Goal: Task Accomplishment & Management: Complete application form

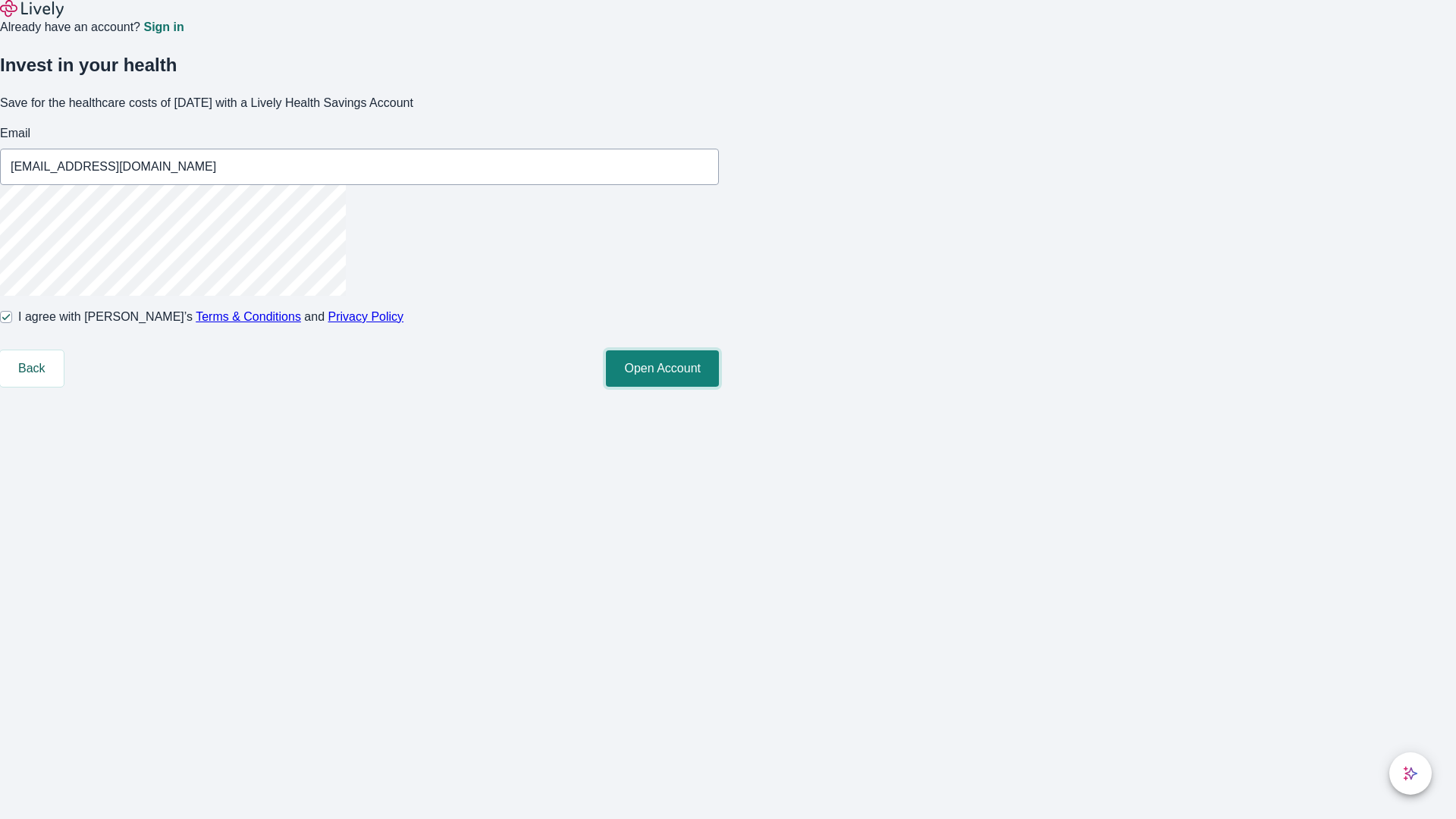
click at [718, 387] on button "Open Account" at bounding box center [662, 368] width 113 height 37
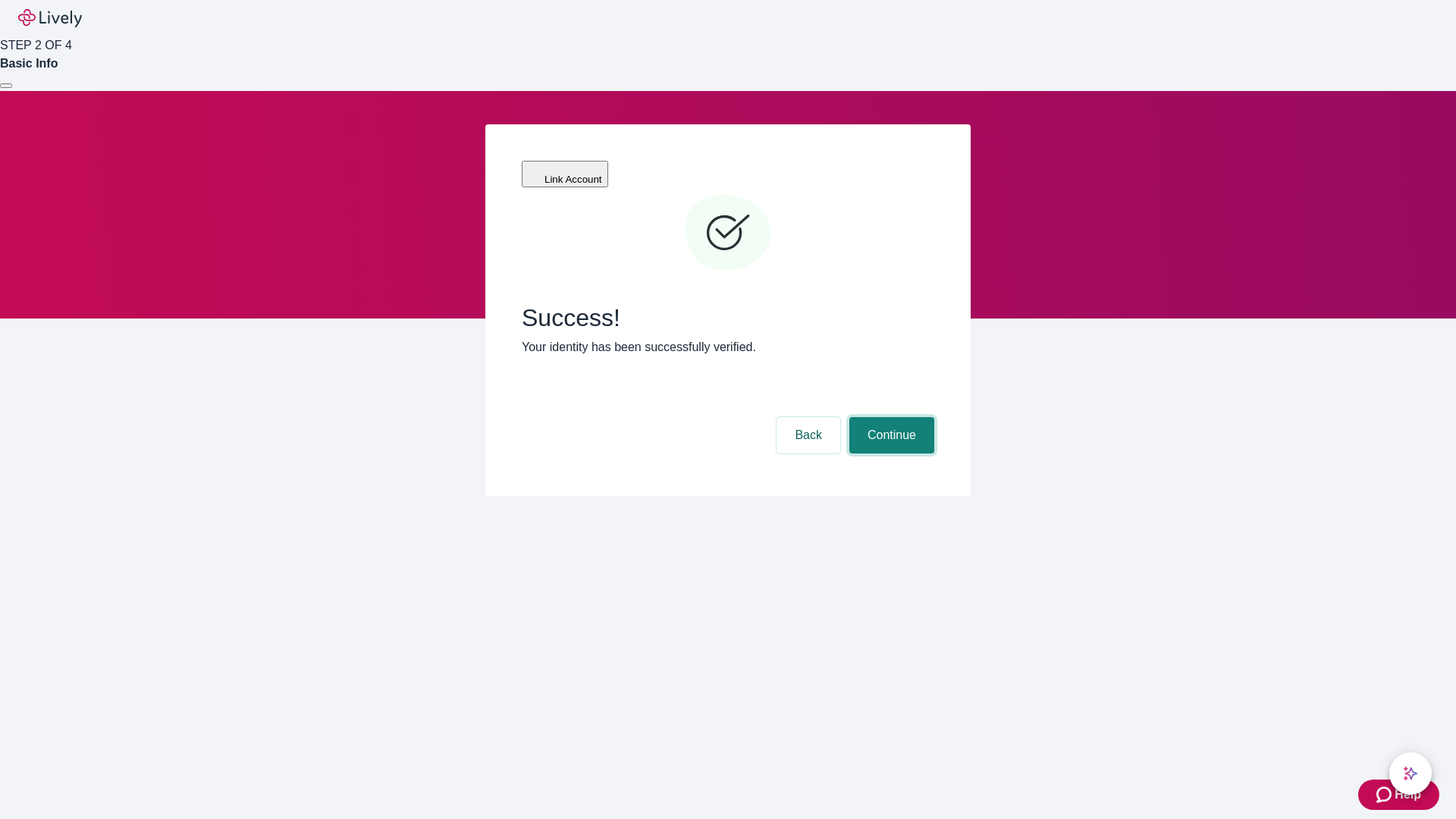
click at [890, 417] on button "Continue" at bounding box center [892, 435] width 85 height 37
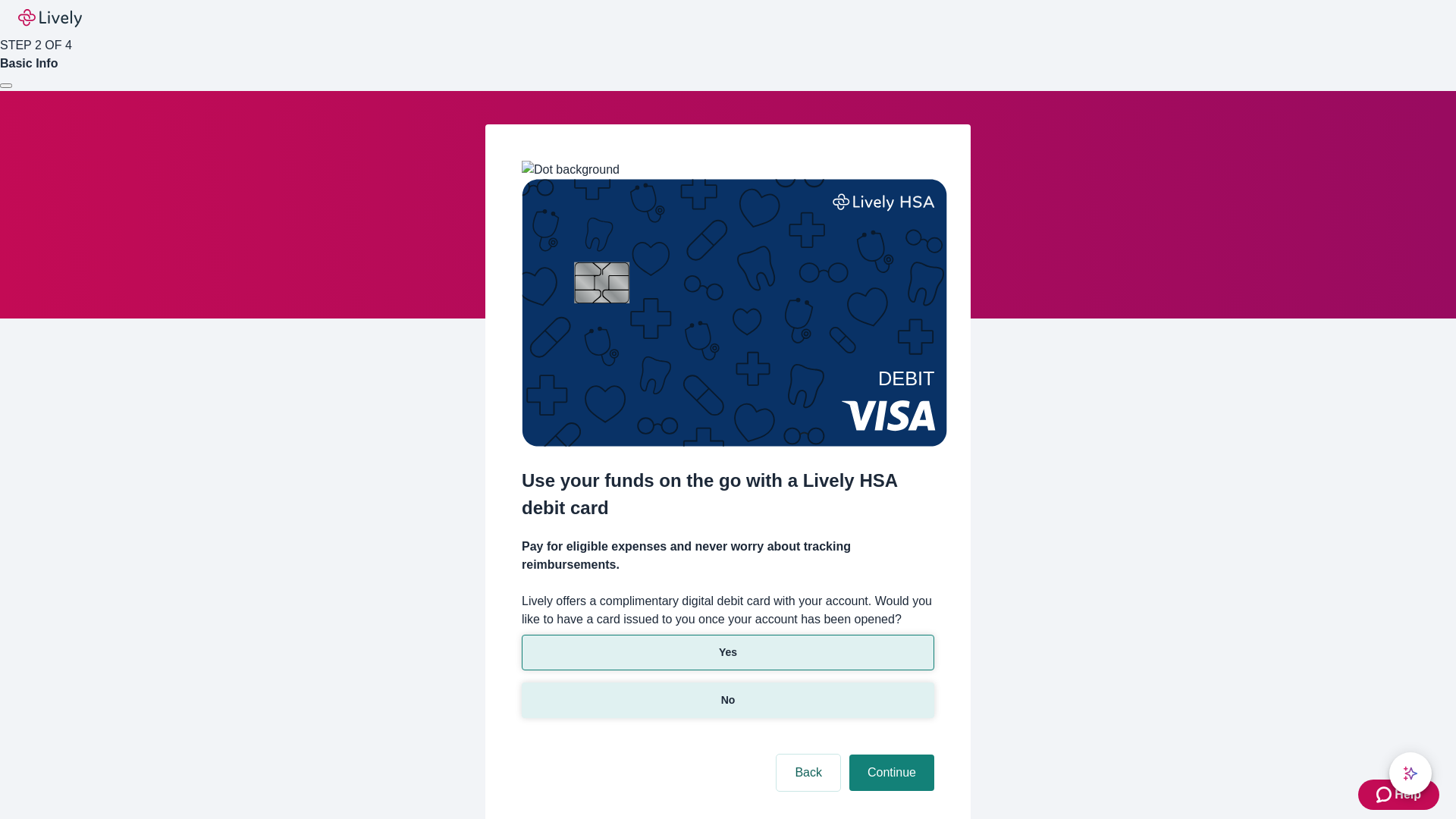
click at [727, 692] on p "No" at bounding box center [728, 699] width 15 height 16
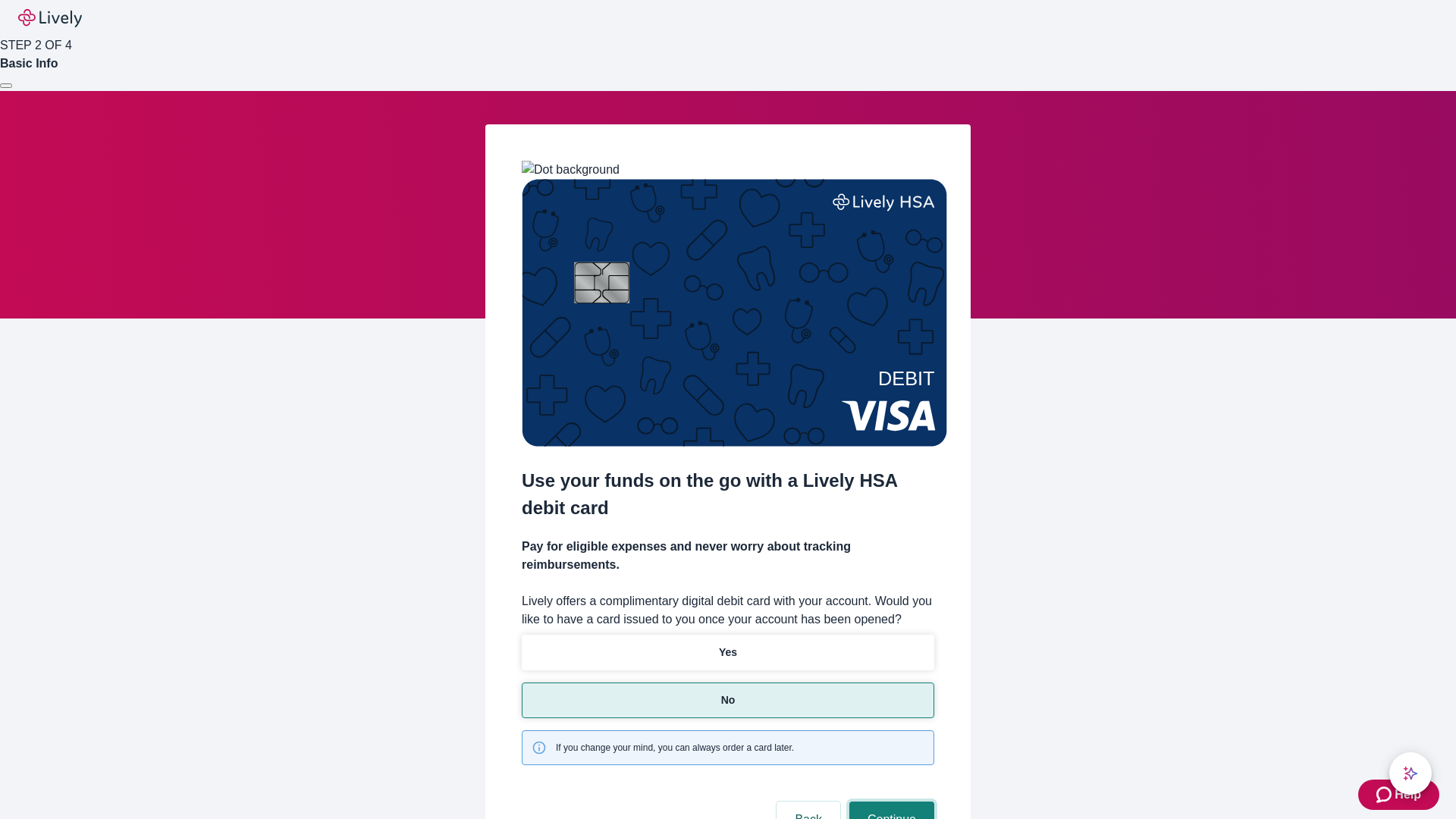
click at [890, 802] on button "Continue" at bounding box center [892, 820] width 85 height 37
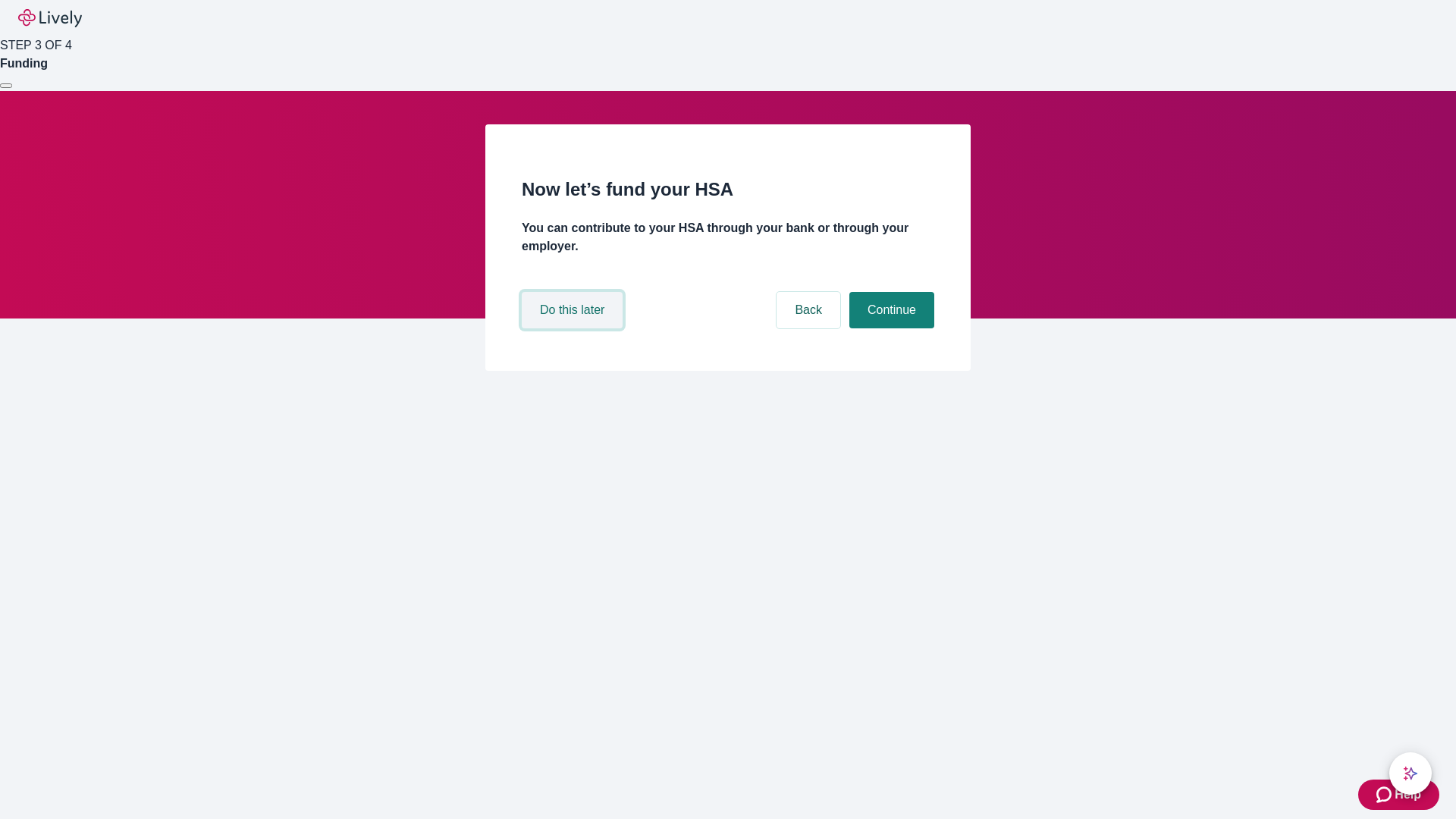
click at [574, 328] on button "Do this later" at bounding box center [572, 311] width 101 height 37
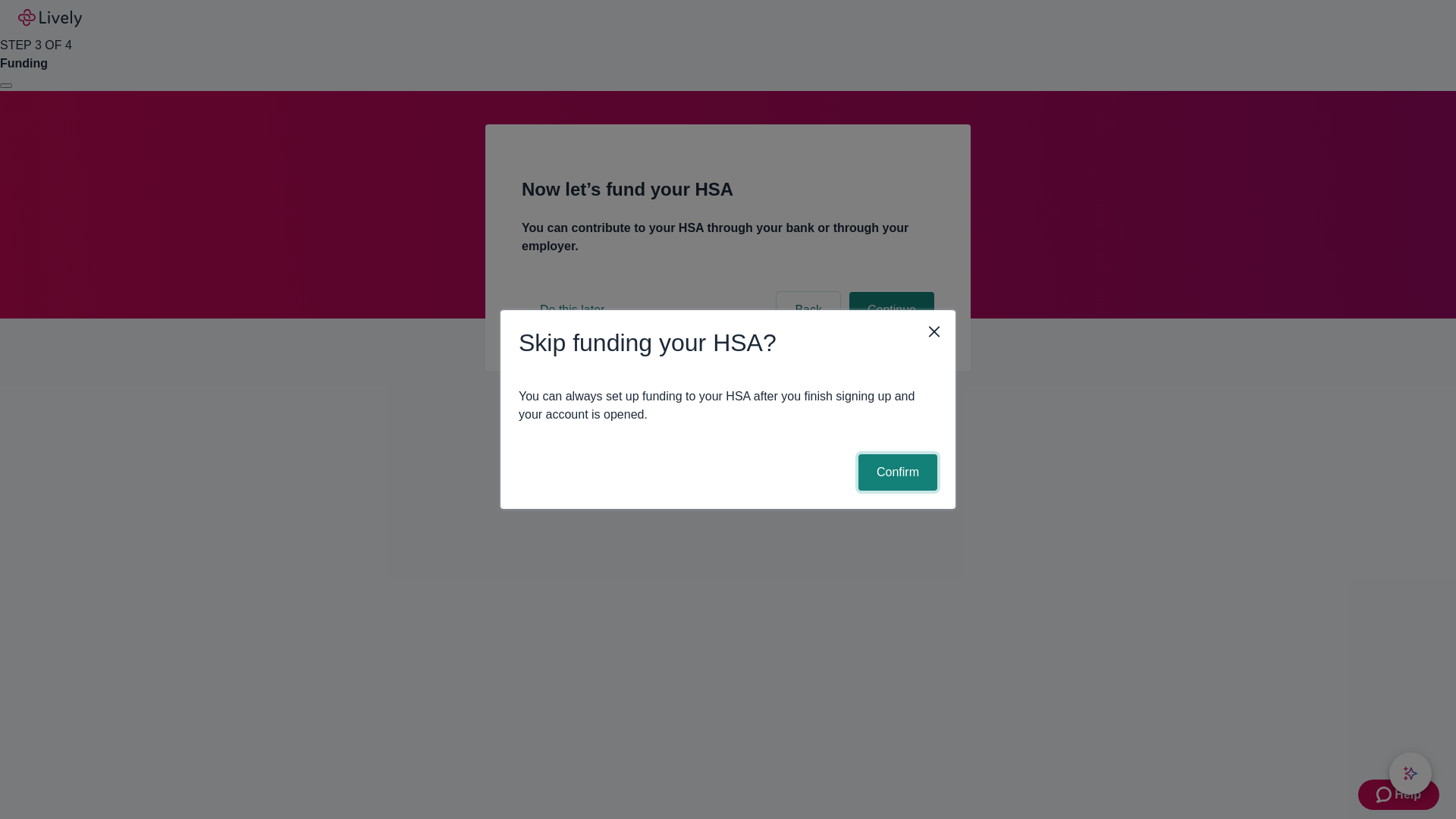
click at [895, 472] on button "Confirm" at bounding box center [898, 473] width 79 height 37
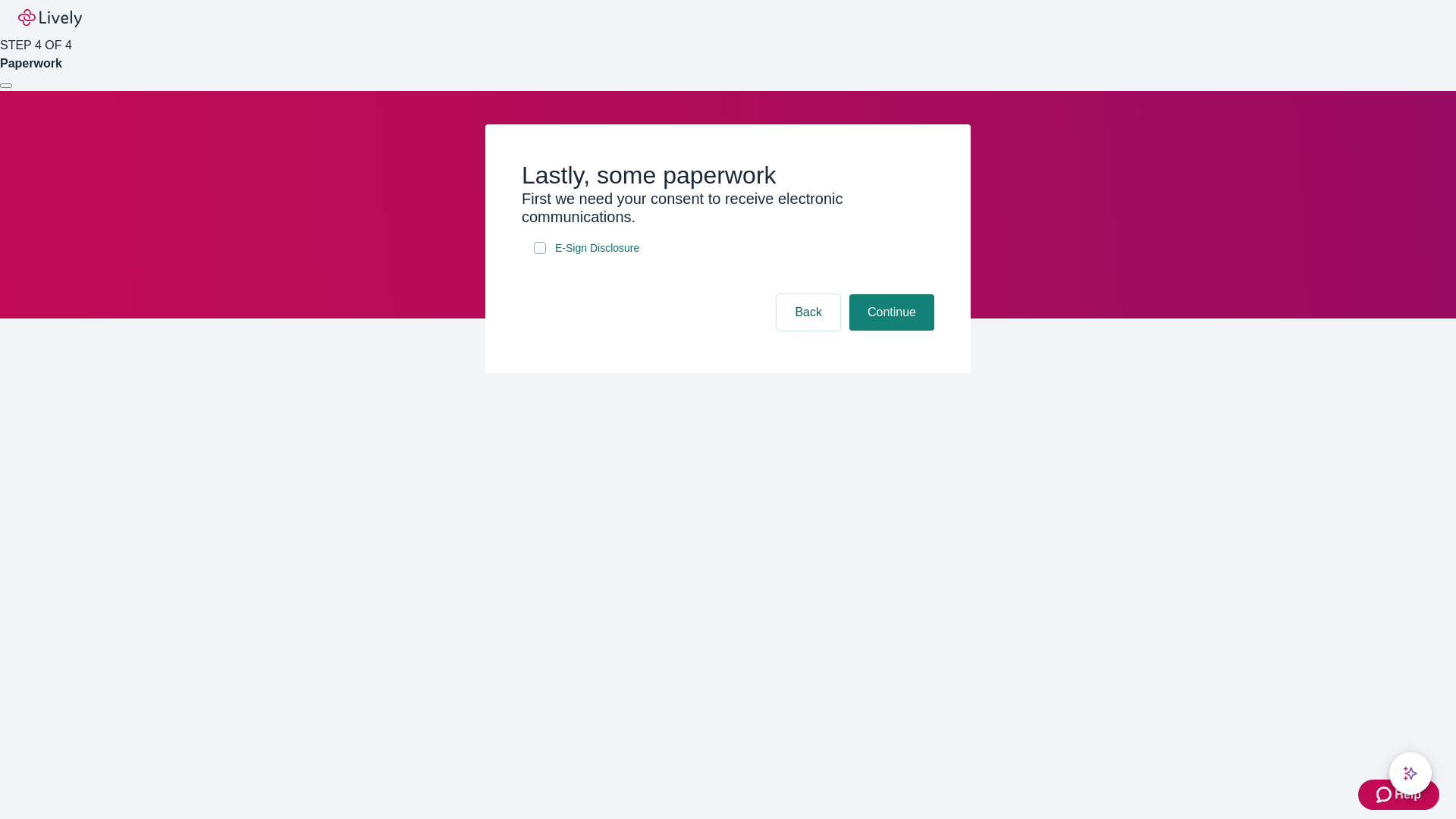
click at [540, 254] on input "E-Sign Disclosure" at bounding box center [539, 247] width 12 height 12
checkbox input "true"
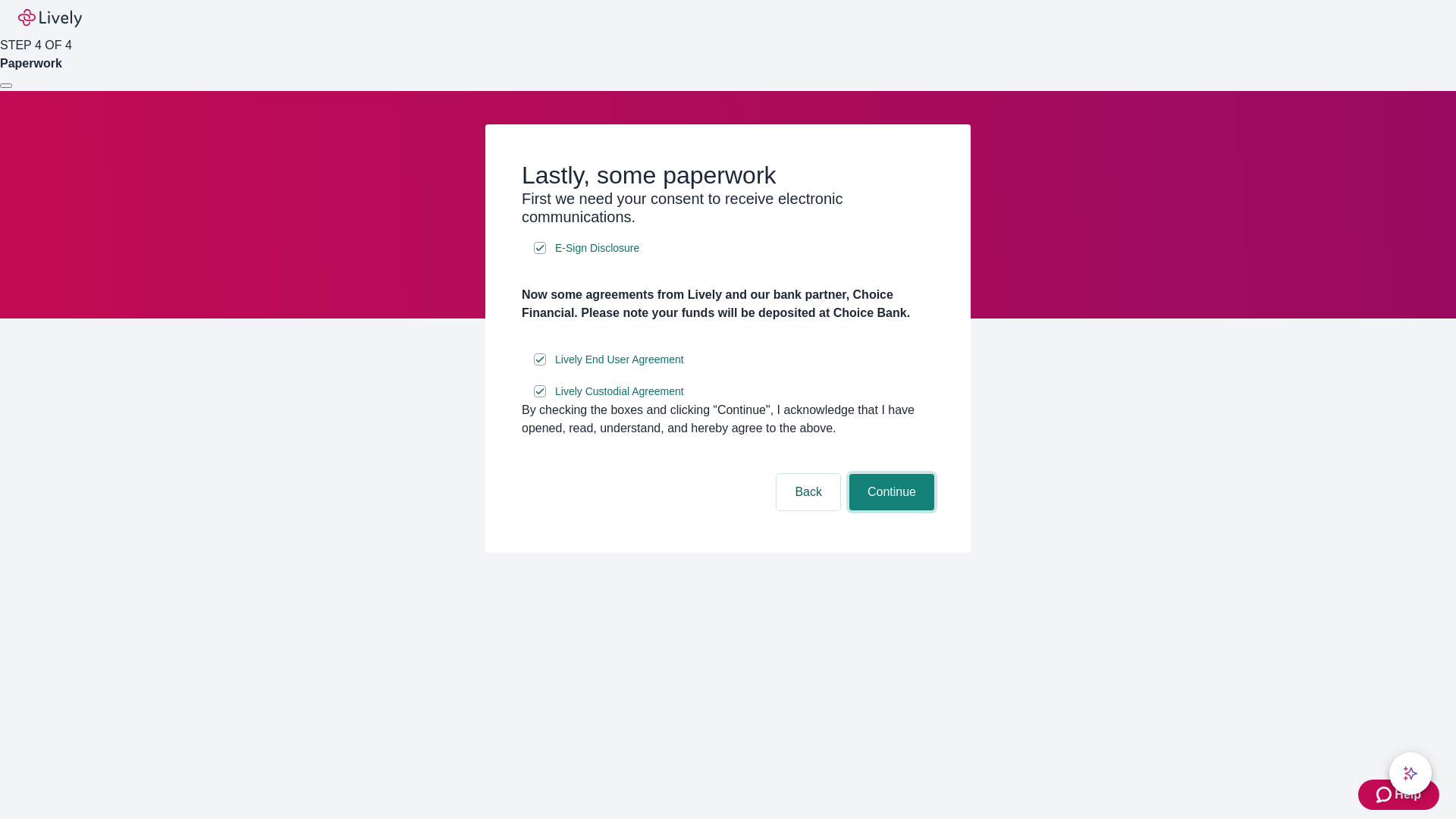
click at [890, 510] on button "Continue" at bounding box center [892, 492] width 85 height 37
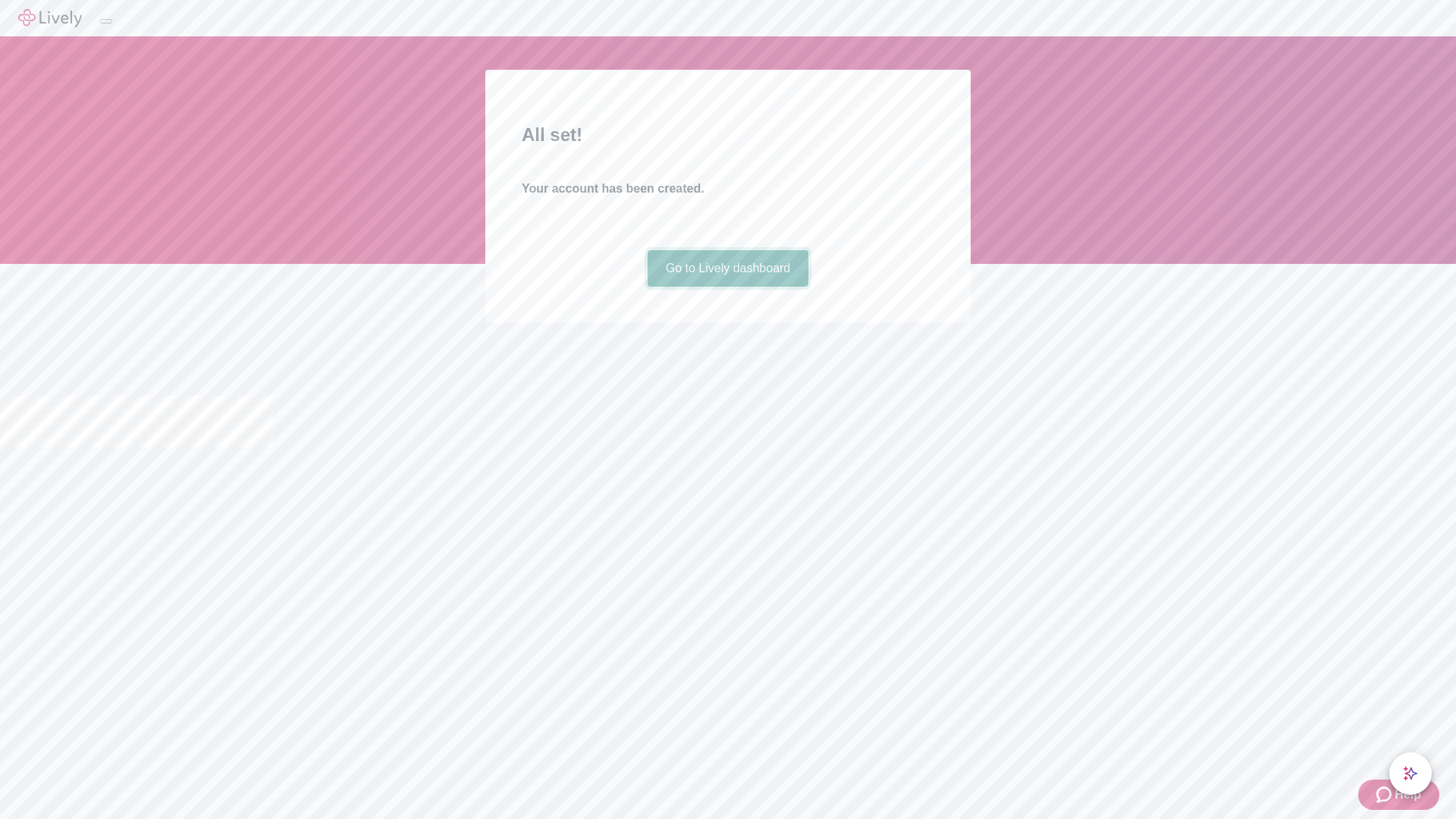
click at [727, 287] on link "Go to Lively dashboard" at bounding box center [728, 268] width 161 height 37
